Goal: Task Accomplishment & Management: Manage account settings

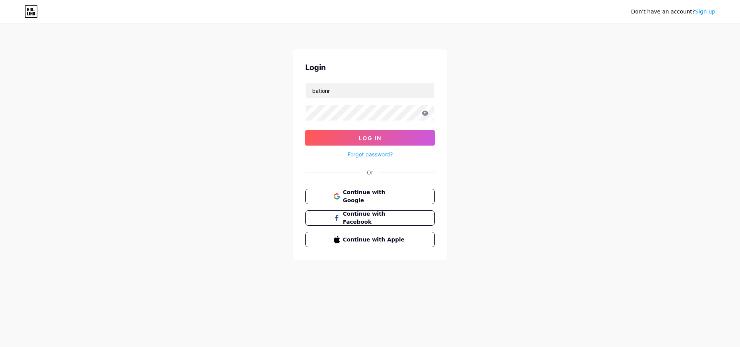
type input "bationru"
type input "bationkli"
type input "[EMAIL_ADDRESS][DOMAIN_NAME]"
click at [379, 121] on form "[EMAIL_ADDRESS][DOMAIN_NAME] Log In Forgot password?" at bounding box center [369, 120] width 129 height 77
click at [305, 130] on button "Log In" at bounding box center [369, 137] width 129 height 15
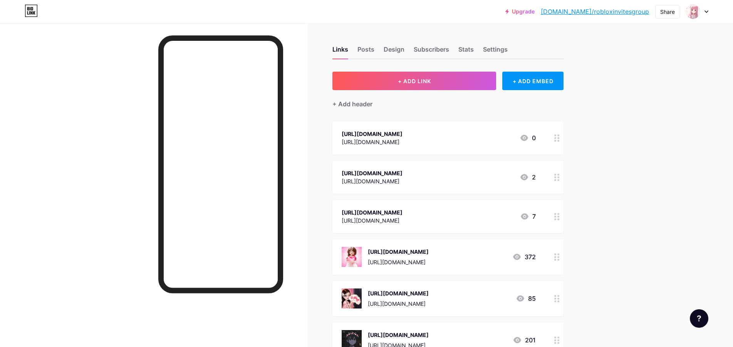
scroll to position [77, 0]
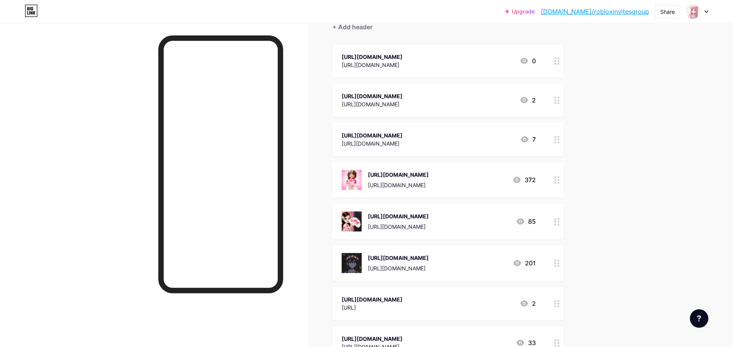
click at [557, 198] on div at bounding box center [557, 179] width 13 height 35
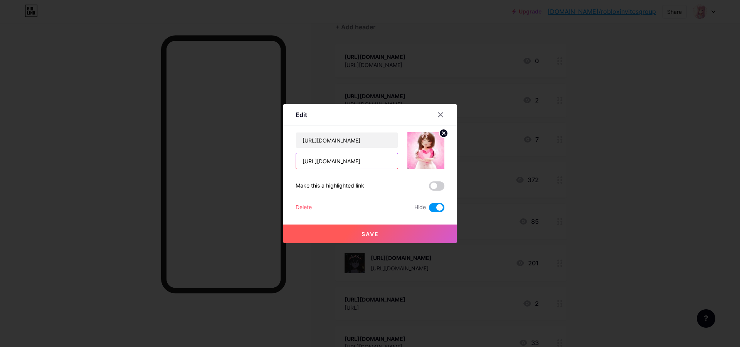
click at [383, 167] on input "[URL][DOMAIN_NAME]" at bounding box center [347, 160] width 102 height 15
click at [566, 106] on div at bounding box center [370, 173] width 740 height 347
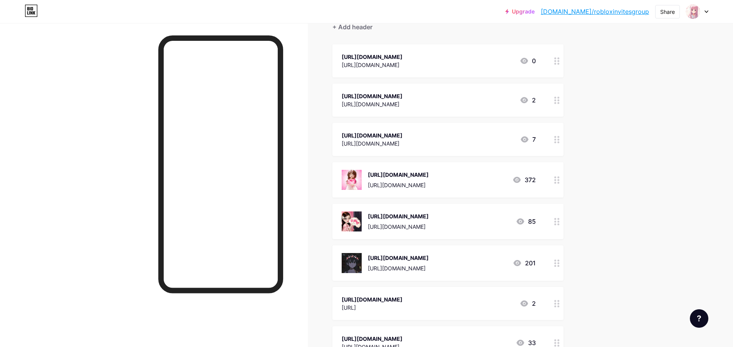
drag, startPoint x: 546, startPoint y: 291, endPoint x: 550, endPoint y: 255, distance: 36.4
click at [550, 259] on span "[URL][DOMAIN_NAME] [URL][DOMAIN_NAME] 0 [URL][DOMAIN_NAME] [URL][DOMAIN_NAME] 2…" at bounding box center [448, 260] width 231 height 433
click at [599, 219] on div "Upgrade [DOMAIN_NAME]/roblox... [DOMAIN_NAME]/robloxinvitesgroup Share Switch a…" at bounding box center [366, 245] width 733 height 644
